Goal: Check status: Check status

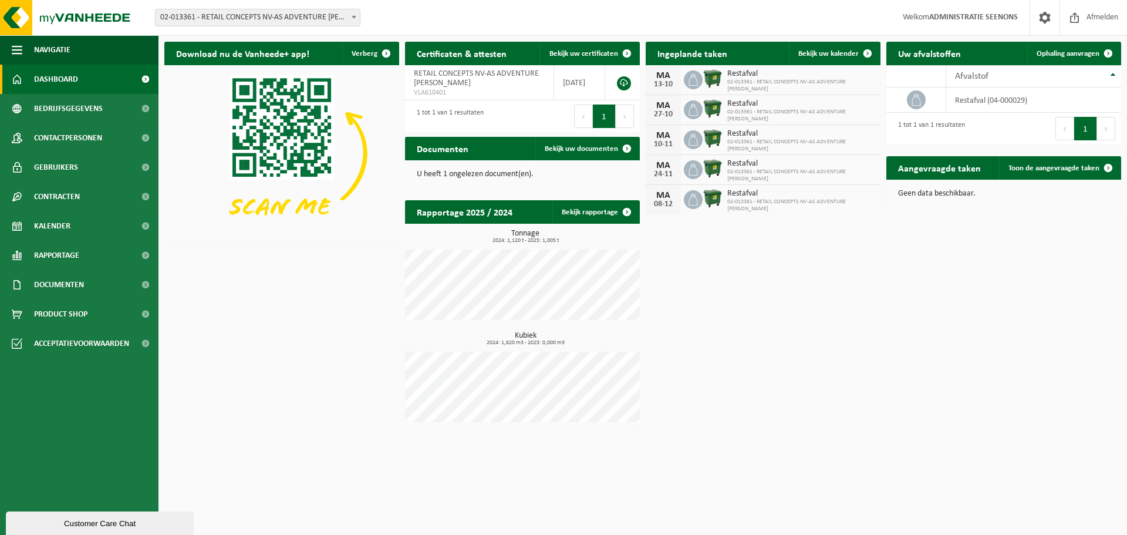
click at [308, 18] on span "02-013361 - RETAIL CONCEPTS NV-AS ADVENTURE [PERSON_NAME]" at bounding box center [258, 17] width 204 height 16
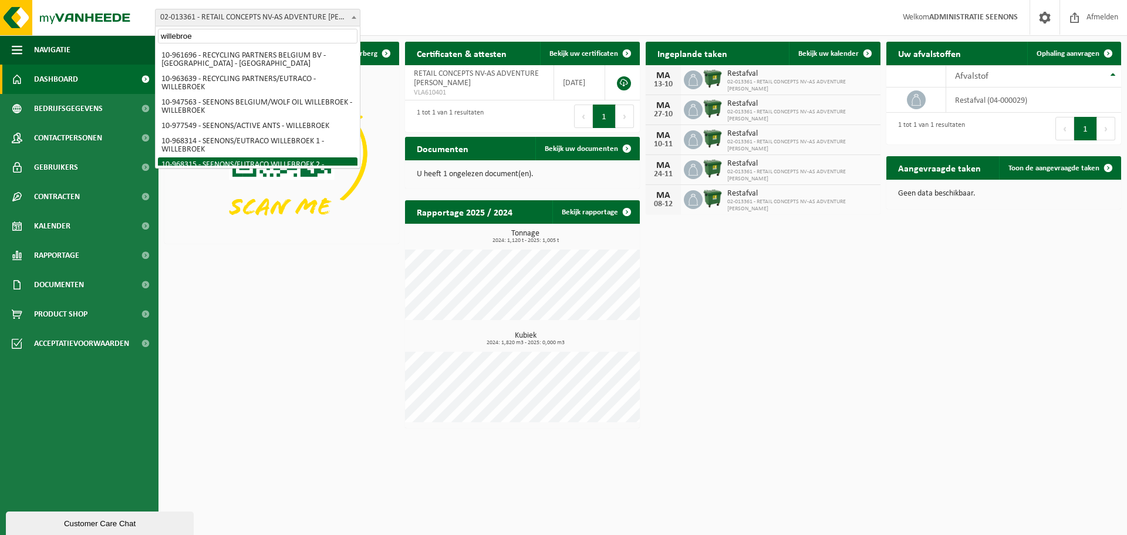
type input "willebroe"
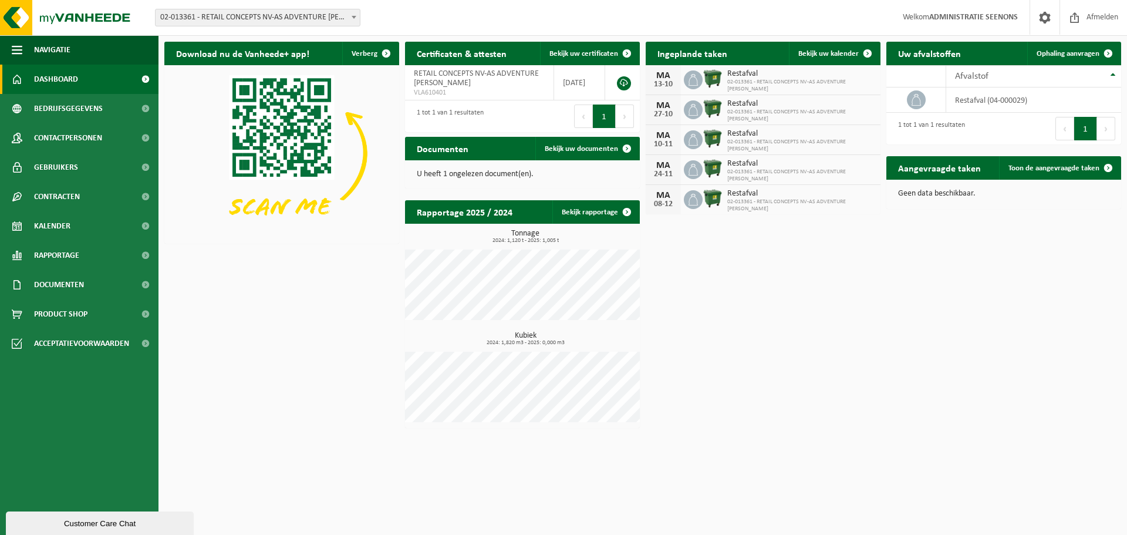
click at [299, 289] on div "Download nu de Vanheede+ app! Verberg Certificaten & attesten Bekijk uw certifi…" at bounding box center [642, 235] width 963 height 398
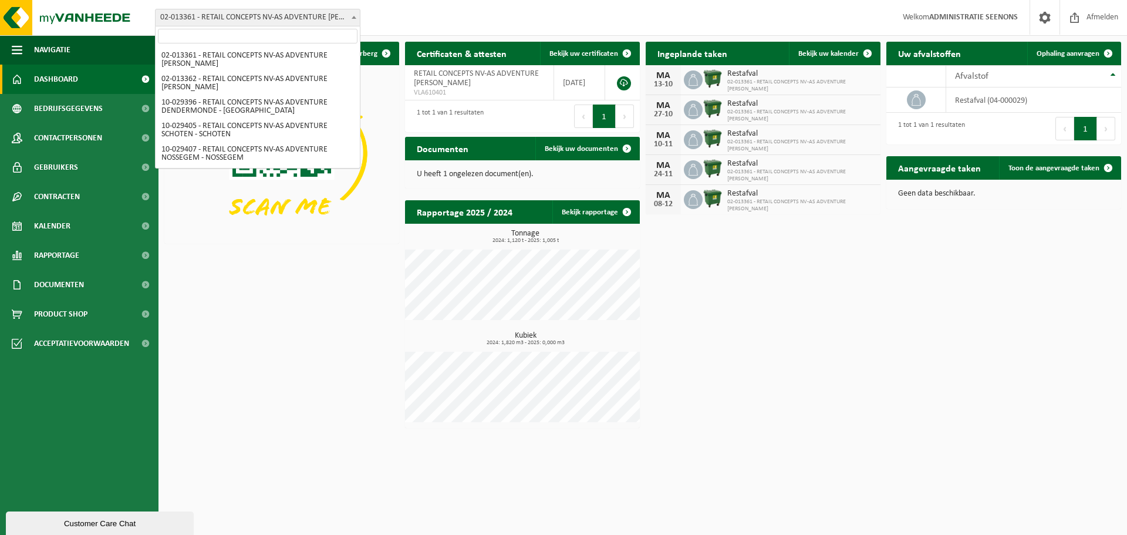
click at [302, 24] on span "02-013361 - RETAIL CONCEPTS NV-AS ADVENTURE [PERSON_NAME]" at bounding box center [258, 17] width 204 height 16
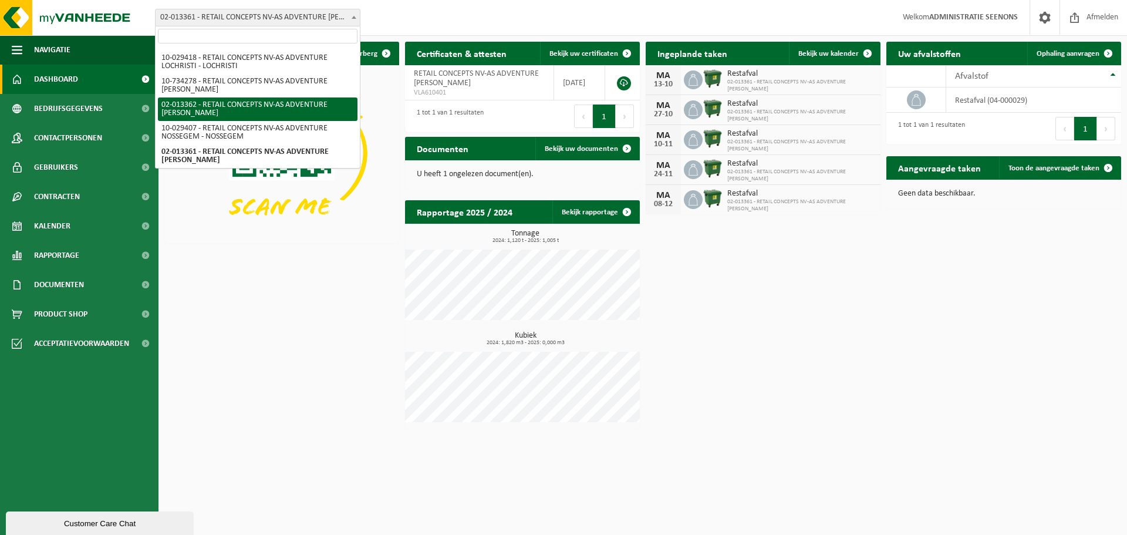
click at [280, 41] on input "search" at bounding box center [258, 36] width 200 height 15
click at [277, 294] on div "Download nu de Vanheede+ app! Verberg Certificaten & attesten Bekijk uw certifi…" at bounding box center [642, 235] width 963 height 398
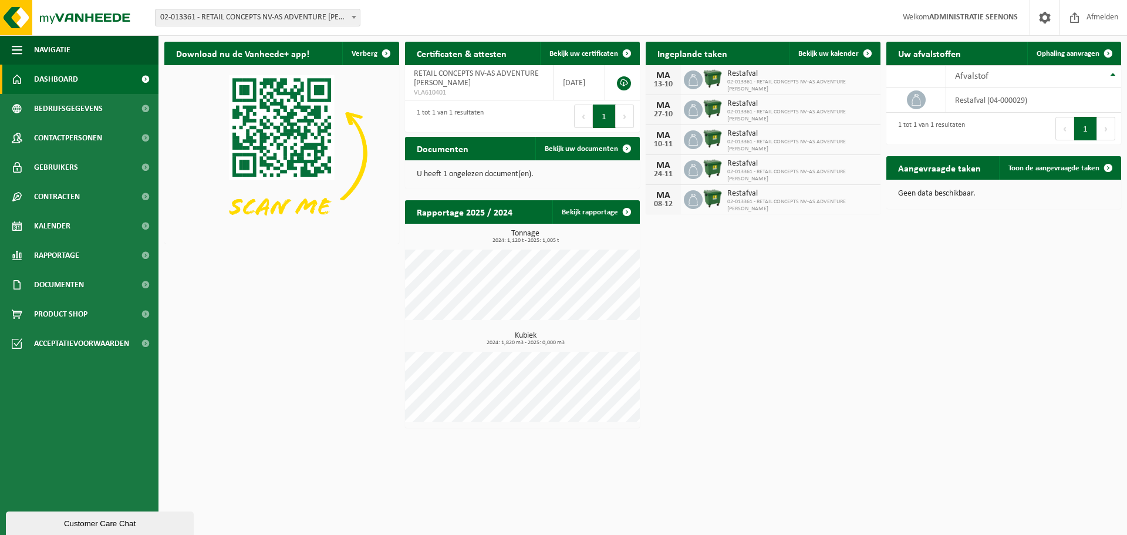
click at [305, 14] on span "02-013361 - RETAIL CONCEPTS NV-AS ADVENTURE [PERSON_NAME]" at bounding box center [258, 17] width 204 height 16
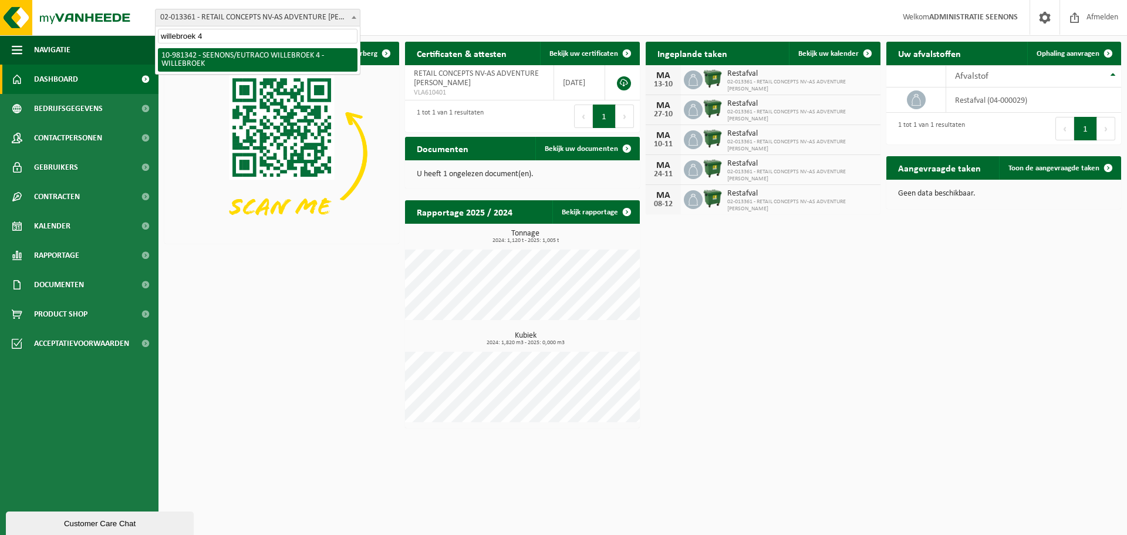
type input "willebroek 4"
select select "161904"
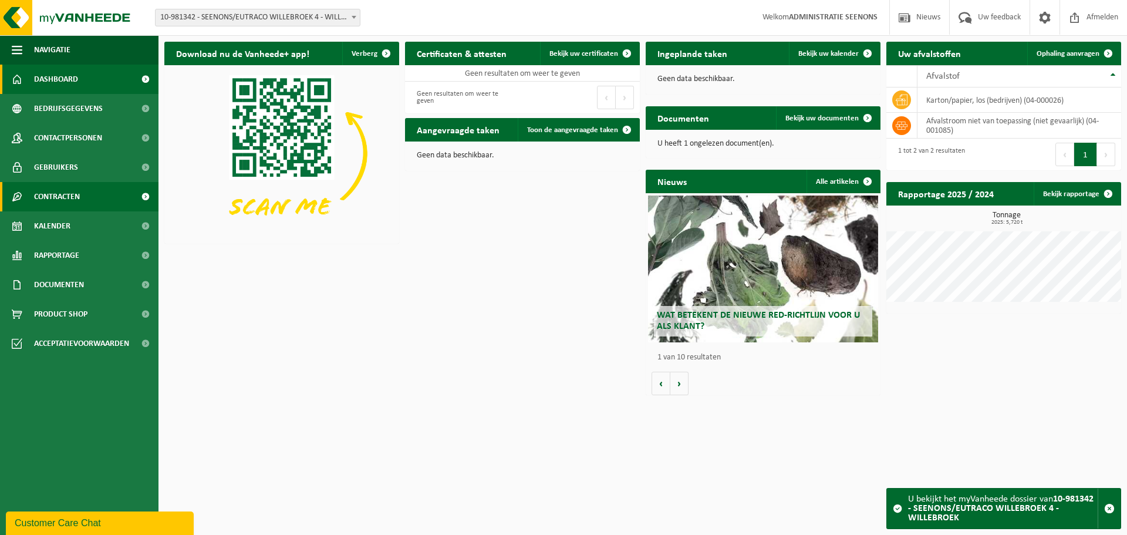
click at [117, 191] on link "Contracten" at bounding box center [79, 196] width 159 height 29
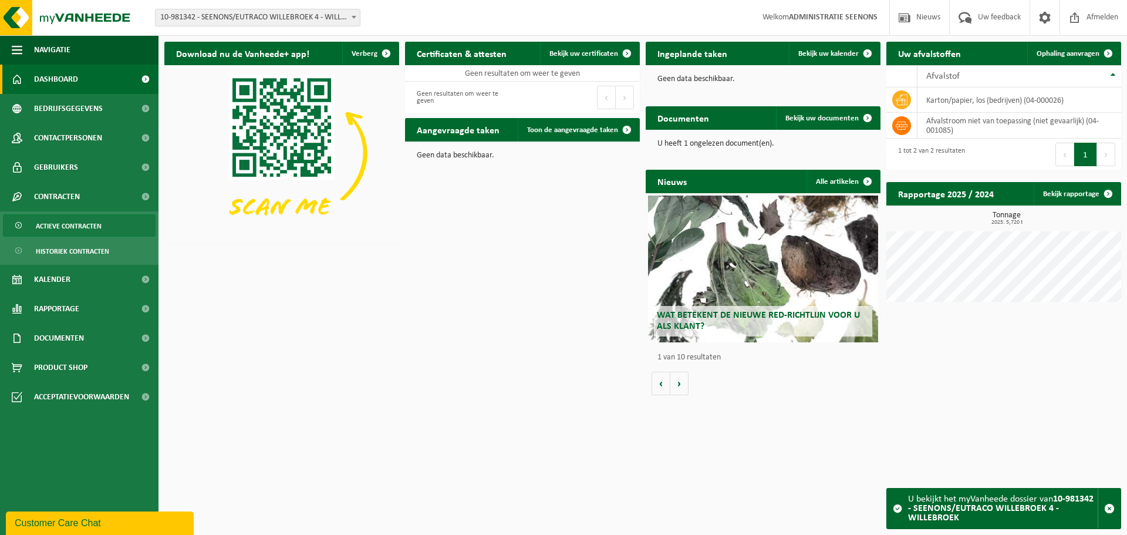
click at [117, 219] on link "Actieve contracten" at bounding box center [79, 225] width 153 height 22
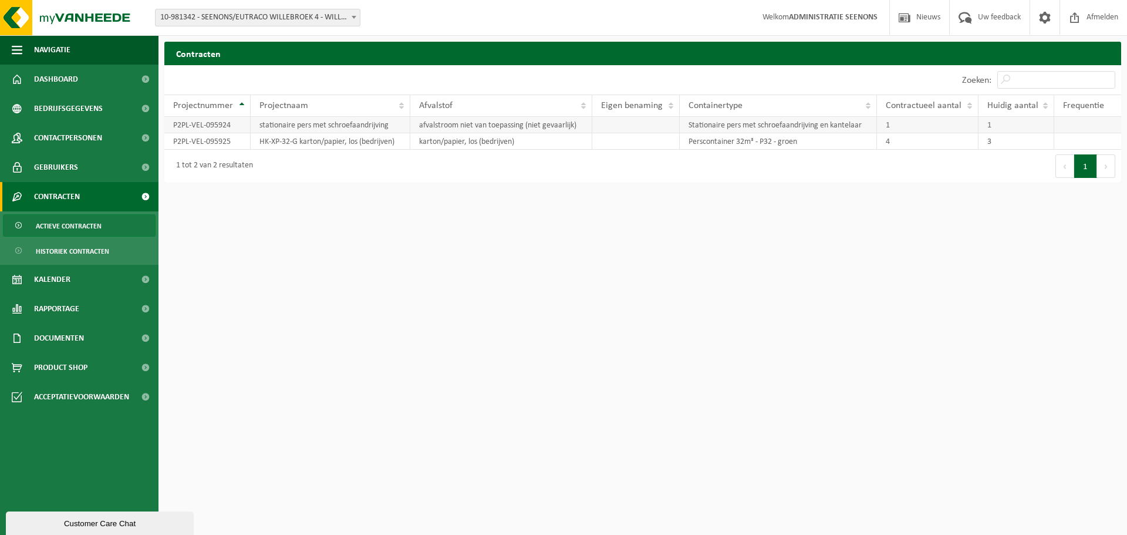
click at [713, 127] on td "Stationaire pers met schroefaandrijving en kantelaar" at bounding box center [778, 125] width 197 height 16
drag, startPoint x: 713, startPoint y: 127, endPoint x: 1003, endPoint y: 125, distance: 290.1
click at [1003, 125] on tr "P2PL-VEL-095924 stationaire pers met schroefaandrijving afvalstroom niet van to…" at bounding box center [642, 125] width 957 height 16
click at [864, 181] on div "Eerste Vorige 1 Volgende Laatste" at bounding box center [882, 166] width 479 height 33
click at [705, 124] on td "Stationaire pers met schroefaandrijving en kantelaar" at bounding box center [778, 125] width 197 height 16
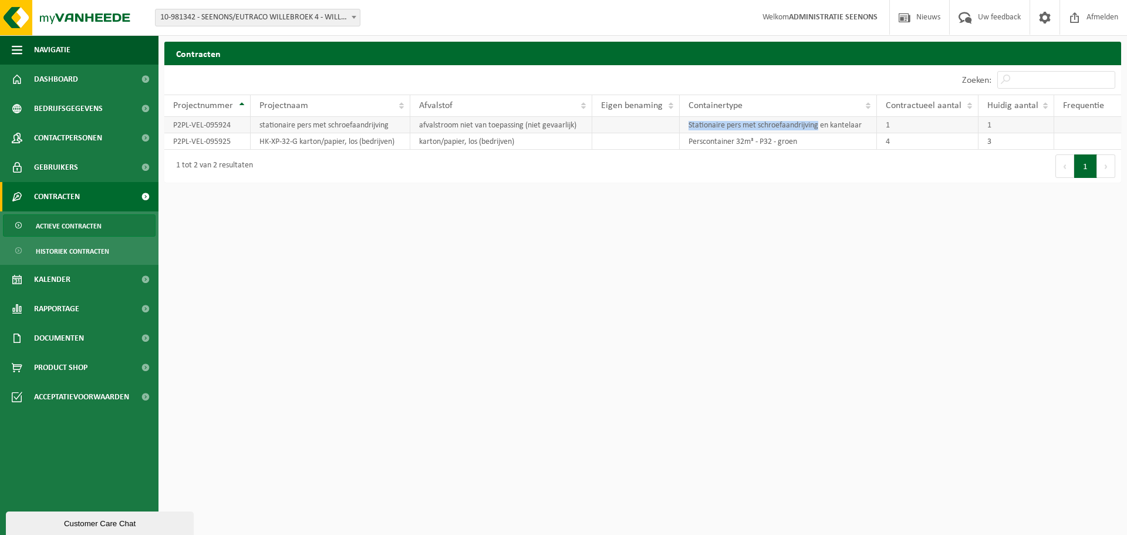
drag, startPoint x: 705, startPoint y: 124, endPoint x: 776, endPoint y: 125, distance: 70.5
click at [776, 125] on td "Stationaire pers met schroefaandrijving en kantelaar" at bounding box center [778, 125] width 197 height 16
copy td "Stationaire pers met schroefaandrijving"
click at [421, 141] on td "karton/papier, los (bedrijven)" at bounding box center [501, 141] width 182 height 16
drag, startPoint x: 421, startPoint y: 141, endPoint x: 749, endPoint y: 140, distance: 328.2
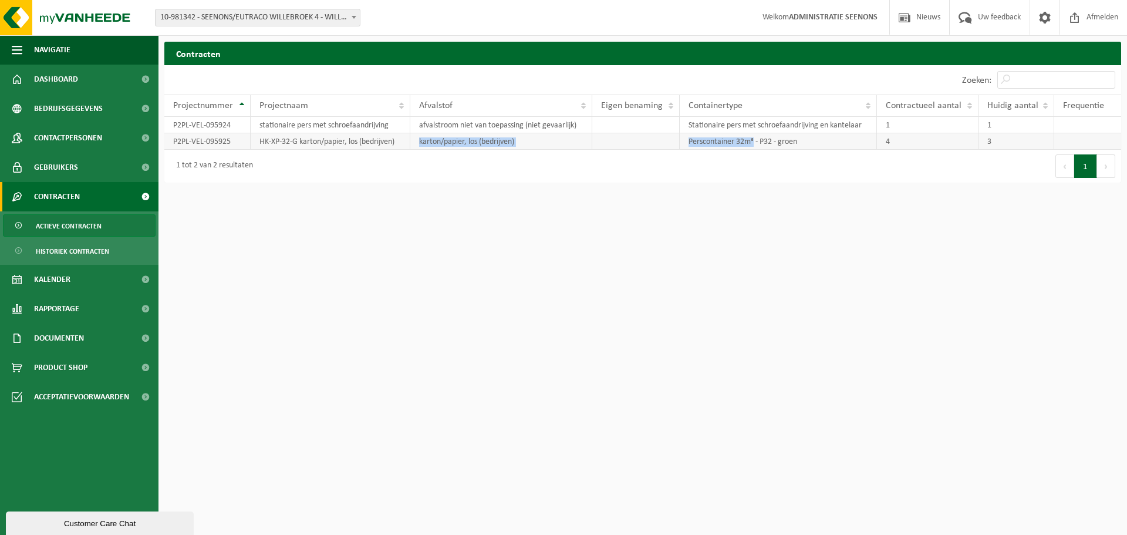
click at [749, 140] on tr "P2PL-VEL-095925 HK-XP-32-G karton/papier, los (bedrijven) karton/papier, los (b…" at bounding box center [642, 141] width 957 height 16
copy tr "karton/papier, los (bedrijven) Perscontainer 32m³"
drag, startPoint x: 371, startPoint y: 283, endPoint x: 440, endPoint y: 126, distance: 172.2
click at [372, 282] on html "Vestiging: 02-013361 - RETAIL CONCEPTS NV-AS ADVENTURE OLEN - OLEN 02-013362 - …" at bounding box center [563, 267] width 1127 height 535
